Goal: Task Accomplishment & Management: Manage account settings

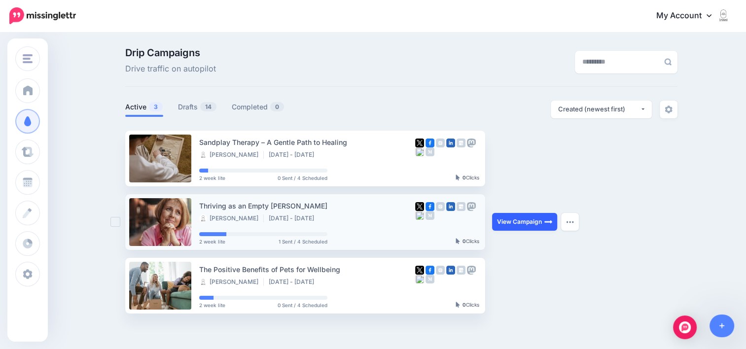
click at [507, 224] on link "View Campaign" at bounding box center [524, 222] width 65 height 18
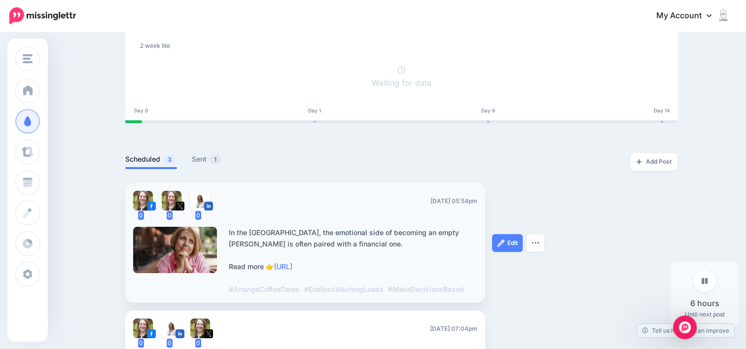
scroll to position [148, 0]
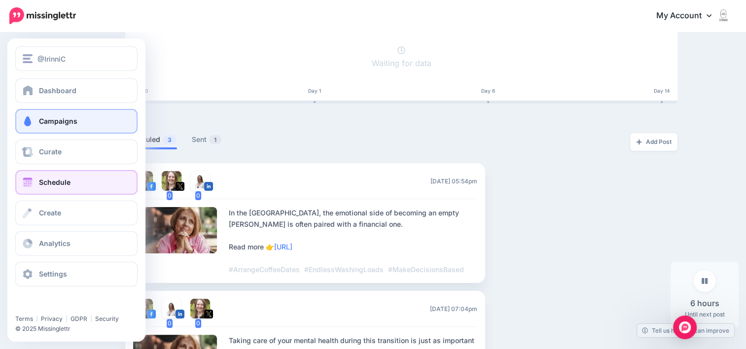
click at [70, 185] on link "Schedule" at bounding box center [76, 182] width 122 height 25
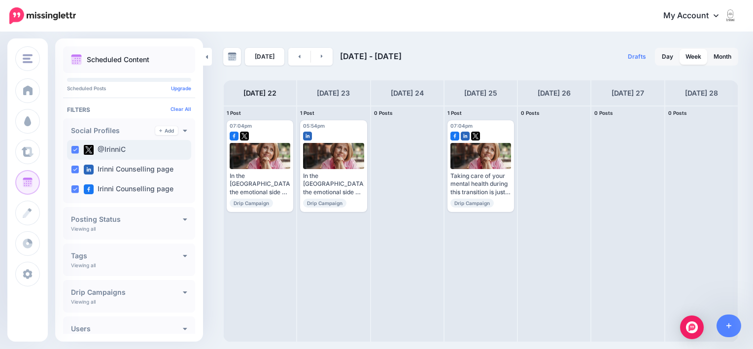
click at [104, 146] on label "@IrinniC" at bounding box center [105, 150] width 42 height 10
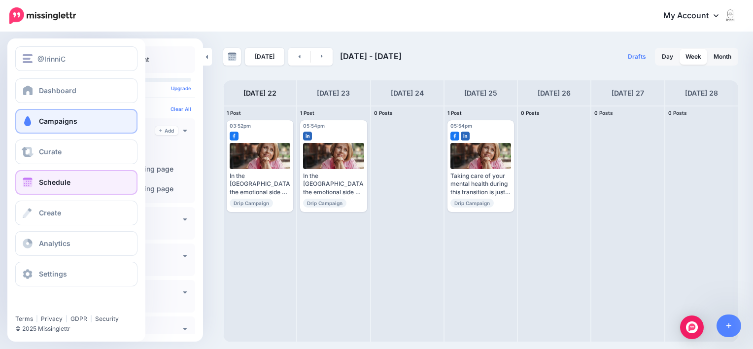
click at [35, 122] on link "Campaigns" at bounding box center [76, 121] width 122 height 25
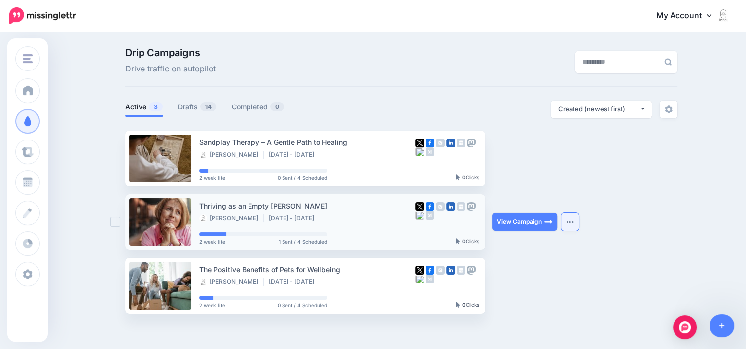
click at [574, 220] on img "button" at bounding box center [570, 221] width 8 height 3
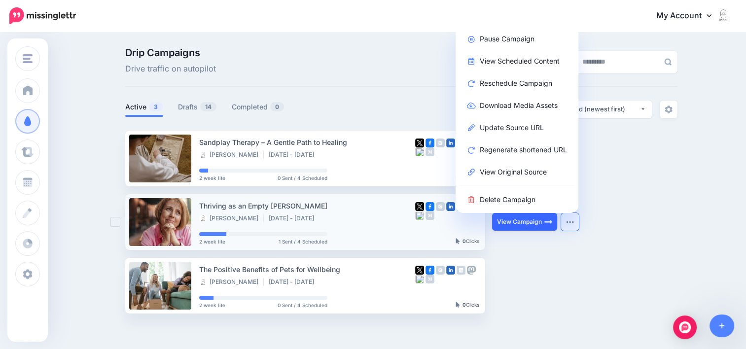
click at [541, 221] on link "View Campaign" at bounding box center [524, 222] width 65 height 18
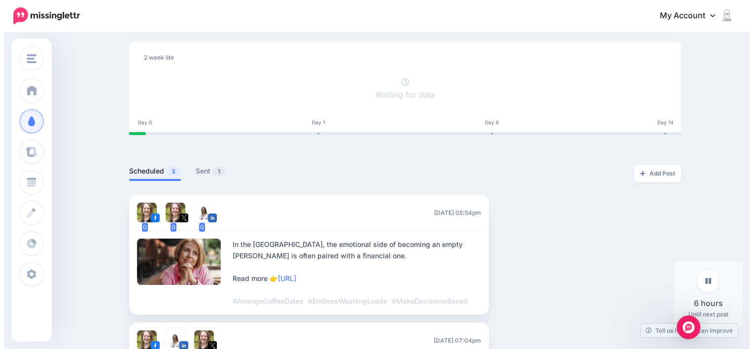
scroll to position [148, 0]
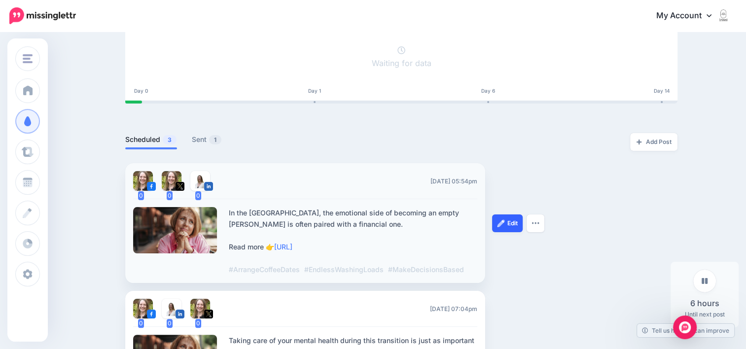
click at [515, 220] on link "Edit" at bounding box center [507, 223] width 31 height 18
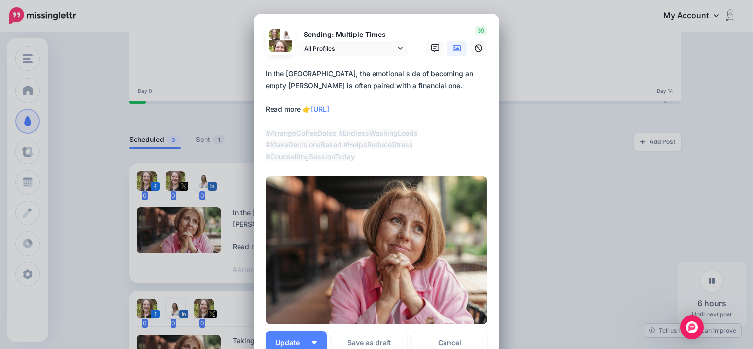
click at [511, 210] on div "Edit Post Loading Sending: Multiple Times All Profiles" at bounding box center [376, 174] width 753 height 349
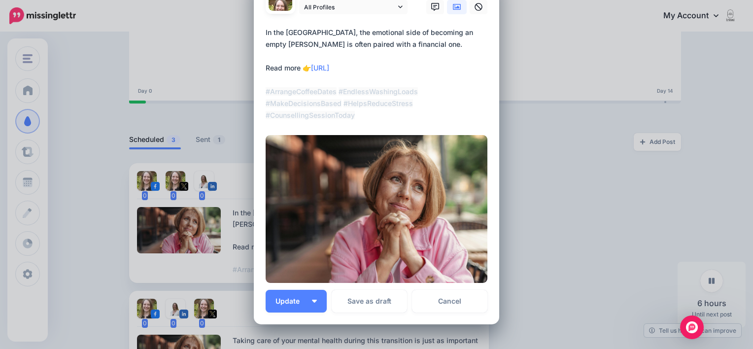
scroll to position [99, 0]
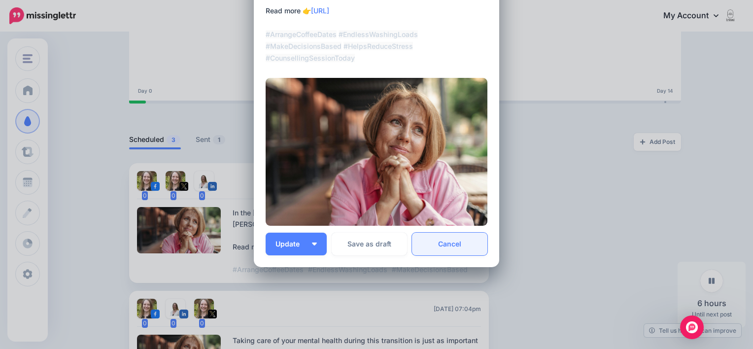
click at [442, 243] on link "Cancel" at bounding box center [449, 244] width 75 height 23
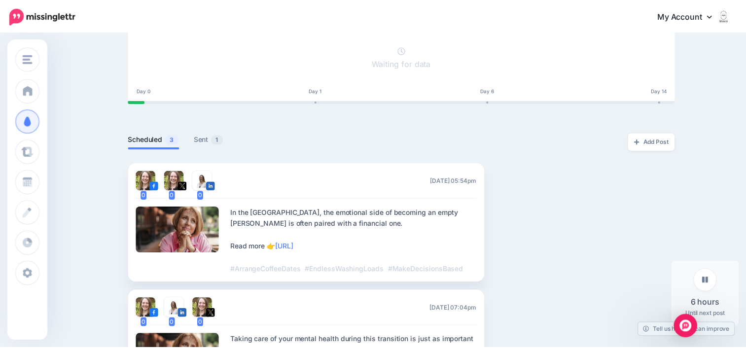
scroll to position [0, 0]
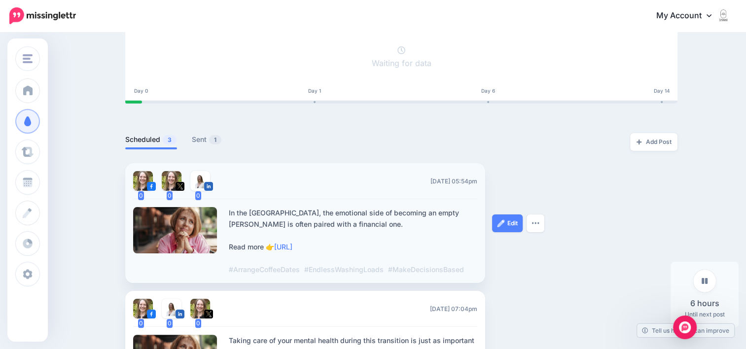
click at [145, 183] on img at bounding box center [143, 181] width 20 height 20
click at [146, 182] on img at bounding box center [143, 181] width 20 height 20
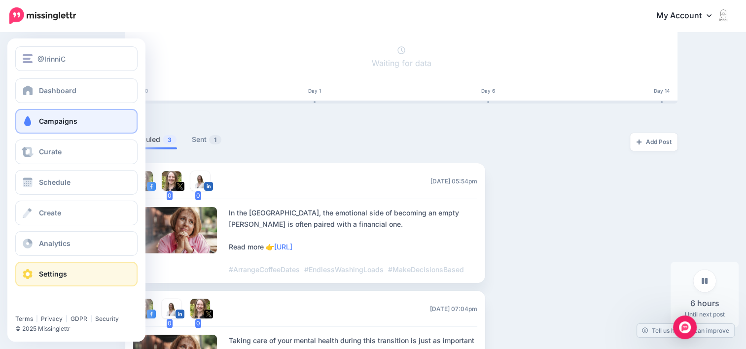
click at [29, 266] on link "Settings" at bounding box center [76, 274] width 122 height 25
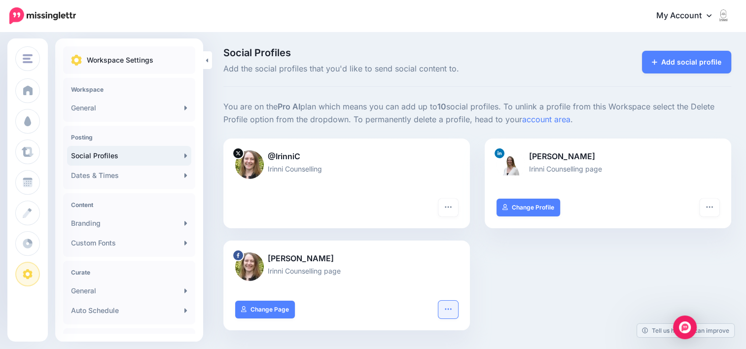
click at [452, 306] on icon "button" at bounding box center [448, 309] width 8 height 8
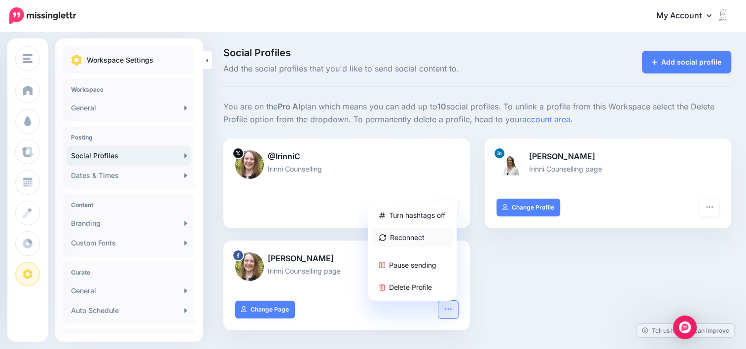
click at [412, 239] on link "Reconnect" at bounding box center [412, 237] width 81 height 19
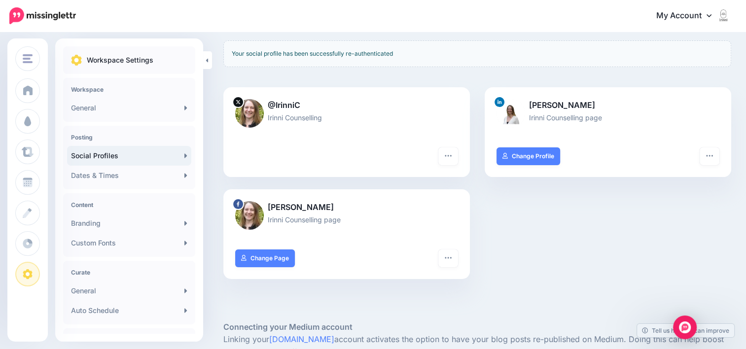
scroll to position [99, 0]
click at [456, 254] on button "button" at bounding box center [448, 258] width 20 height 18
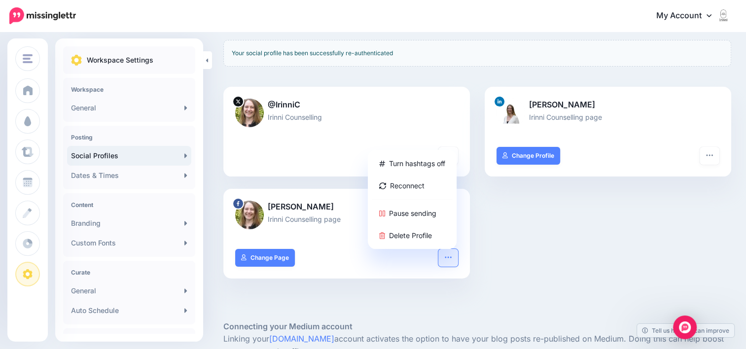
click at [394, 266] on div "Turn hashtags off Reconnect Pause sending Delete Profile Change Page" at bounding box center [346, 264] width 246 height 30
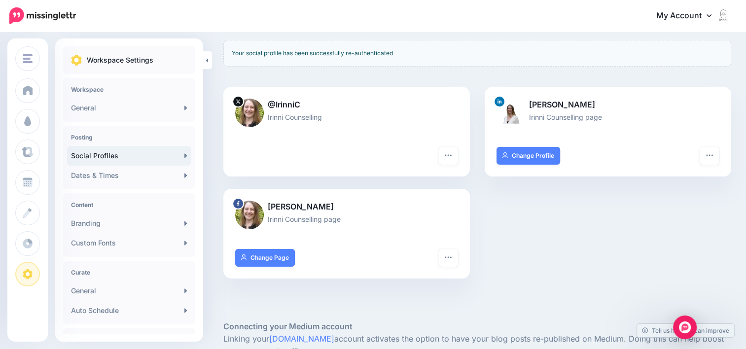
click at [254, 215] on img at bounding box center [249, 215] width 29 height 29
click at [331, 216] on p "Irinni Counselling page" at bounding box center [346, 218] width 223 height 11
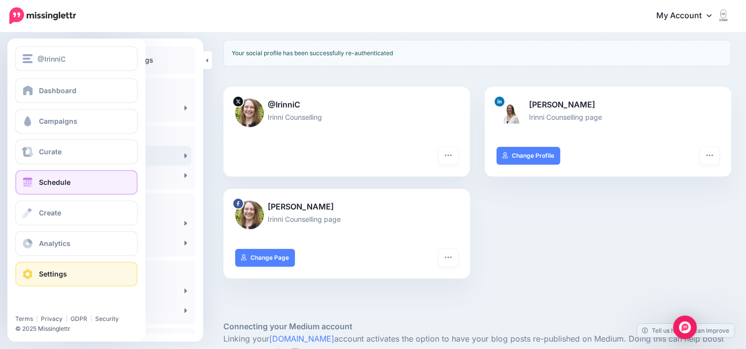
click at [32, 181] on span at bounding box center [27, 182] width 13 height 10
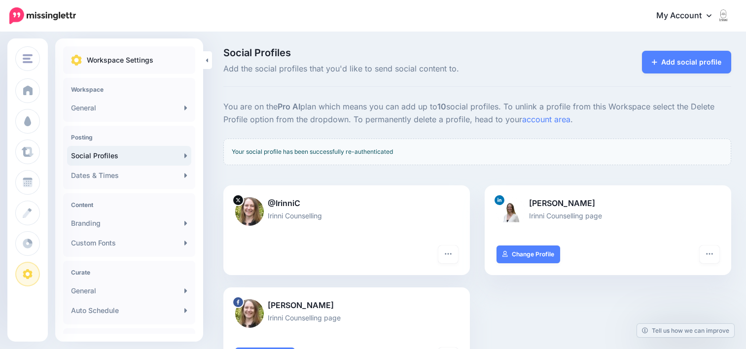
scroll to position [99, 0]
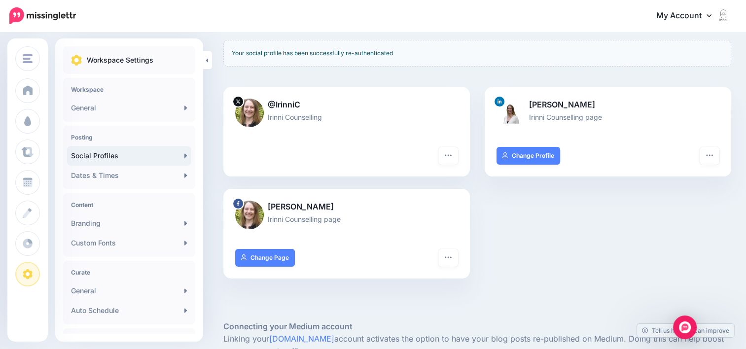
click at [251, 111] on img at bounding box center [249, 113] width 29 height 29
click at [449, 151] on icon "button" at bounding box center [448, 155] width 8 height 8
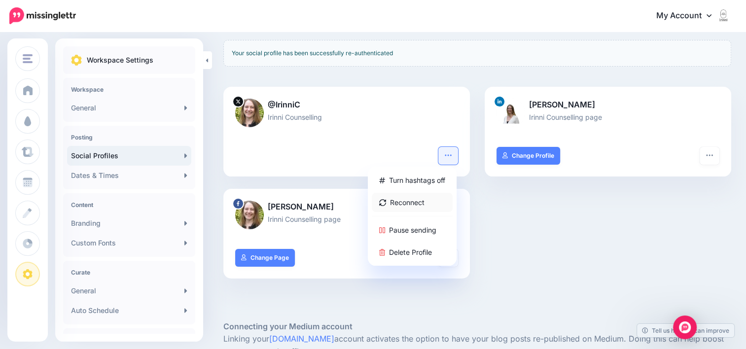
click at [421, 199] on link "Reconnect" at bounding box center [412, 202] width 81 height 19
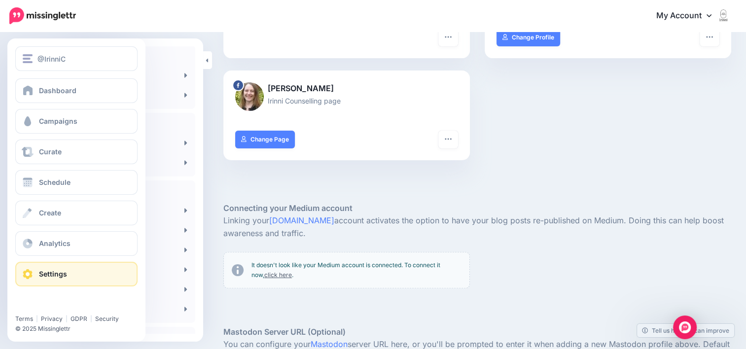
scroll to position [296, 0]
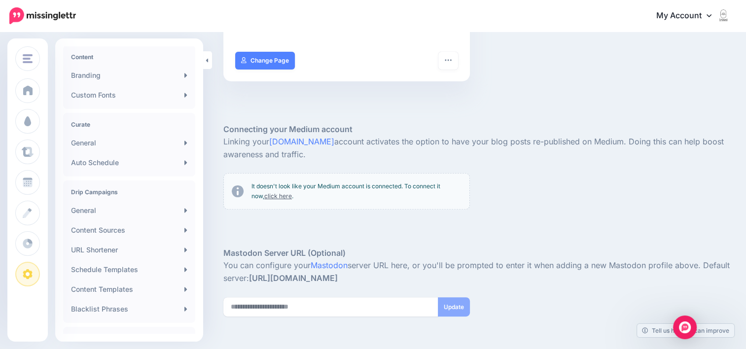
click at [269, 196] on link "click here" at bounding box center [278, 195] width 28 height 7
